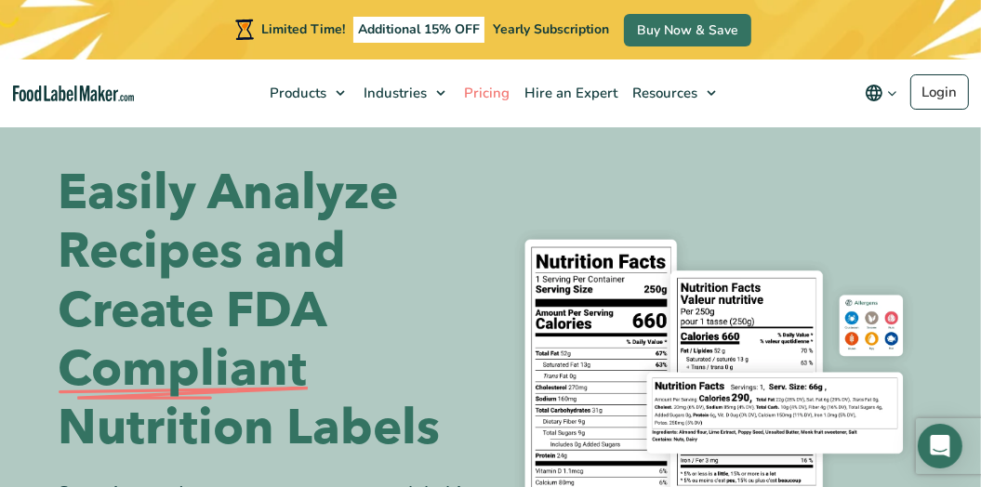
click at [458, 94] on span "Pricing" at bounding box center [484, 93] width 53 height 19
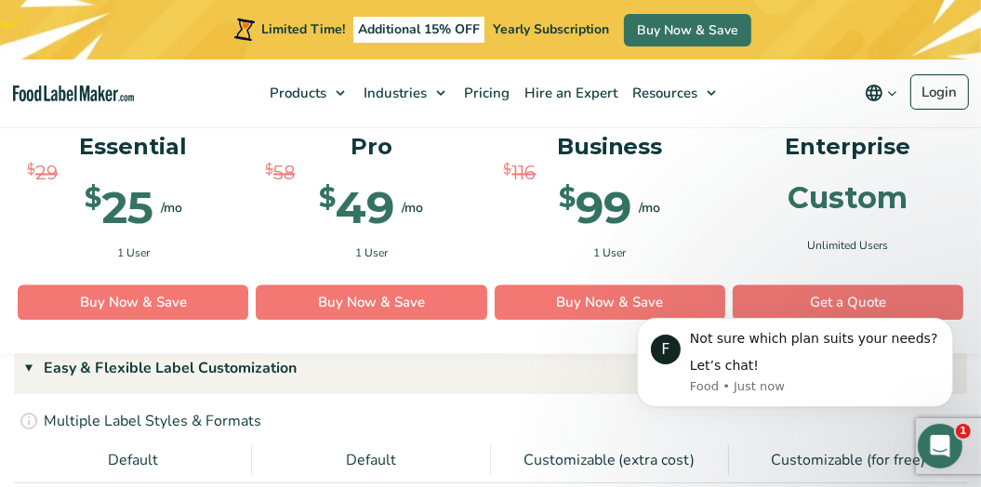
scroll to position [2556, 0]
